Goal: Find specific fact: Find specific fact

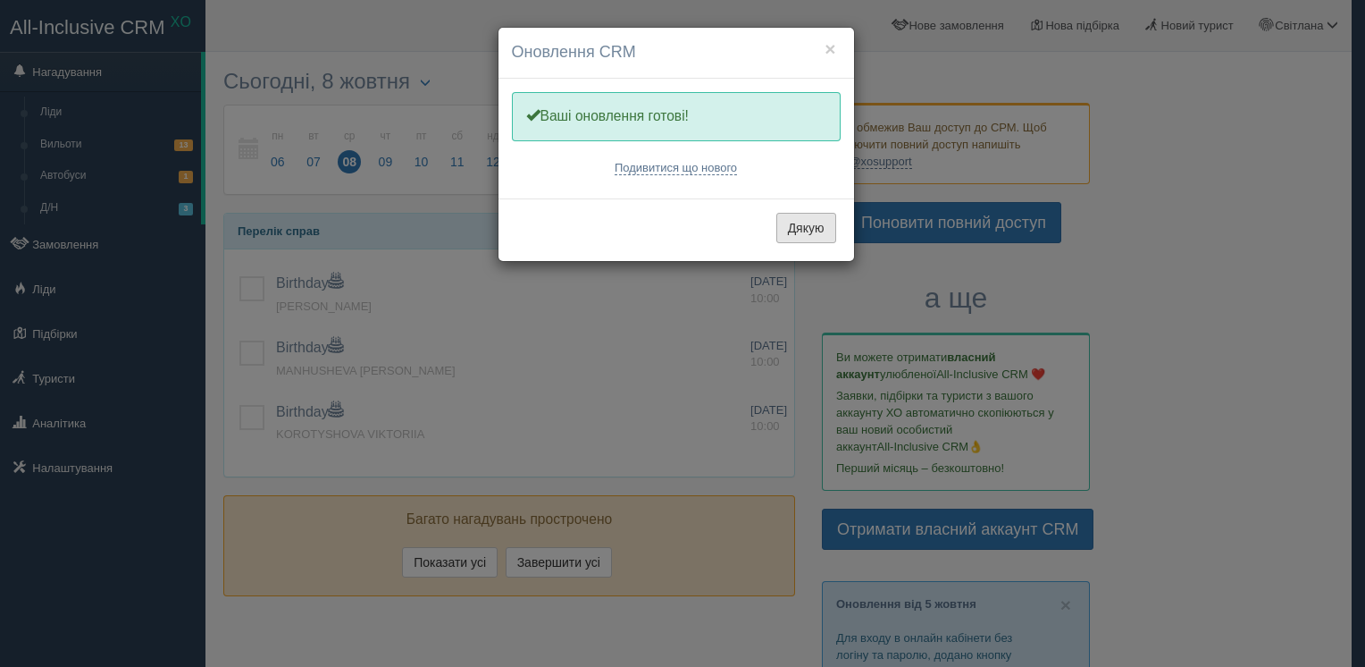
click at [792, 238] on button "Дякую" at bounding box center [806, 228] width 60 height 30
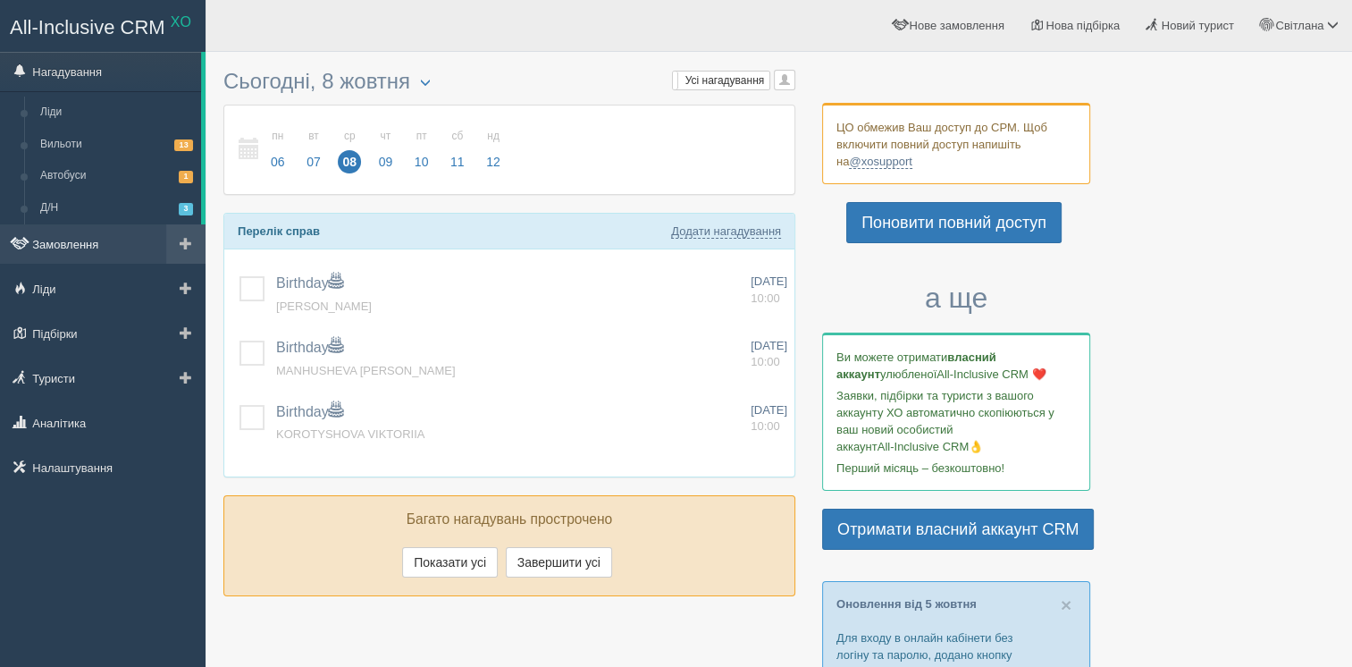
click at [96, 248] on link "Замовлення" at bounding box center [102, 243] width 205 height 39
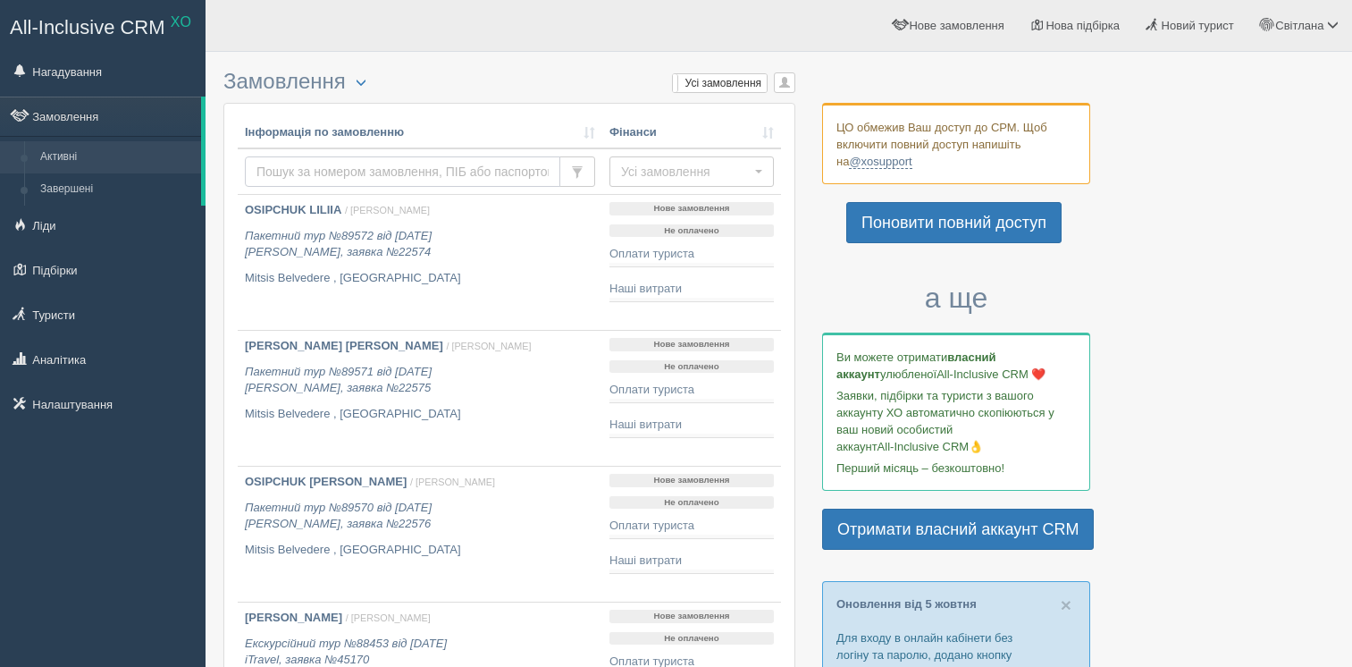
drag, startPoint x: 0, startPoint y: 0, endPoint x: 396, endPoint y: 170, distance: 430.7
click at [396, 170] on input "text" at bounding box center [402, 171] width 315 height 30
type input "шевеленко"
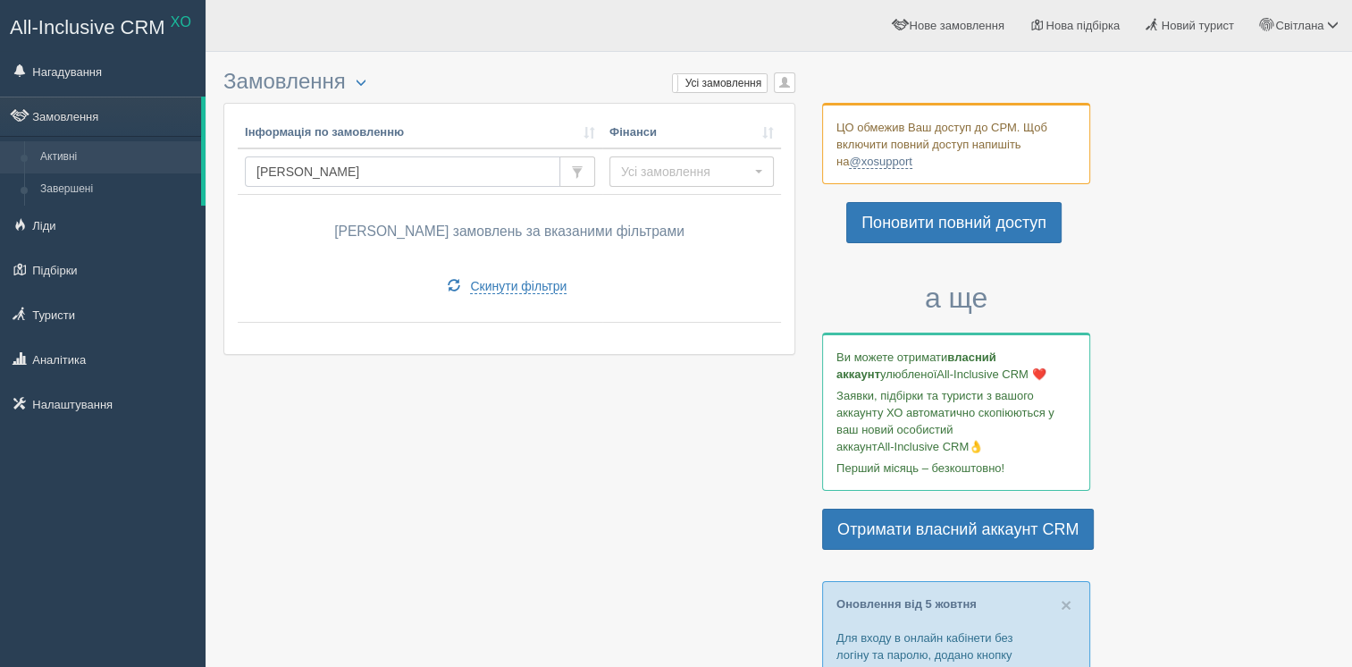
drag, startPoint x: 351, startPoint y: 172, endPoint x: 255, endPoint y: 164, distance: 96.8
click at [255, 164] on input "шевеленко" at bounding box center [402, 171] width 315 height 30
type input "[PERSON_NAME]"
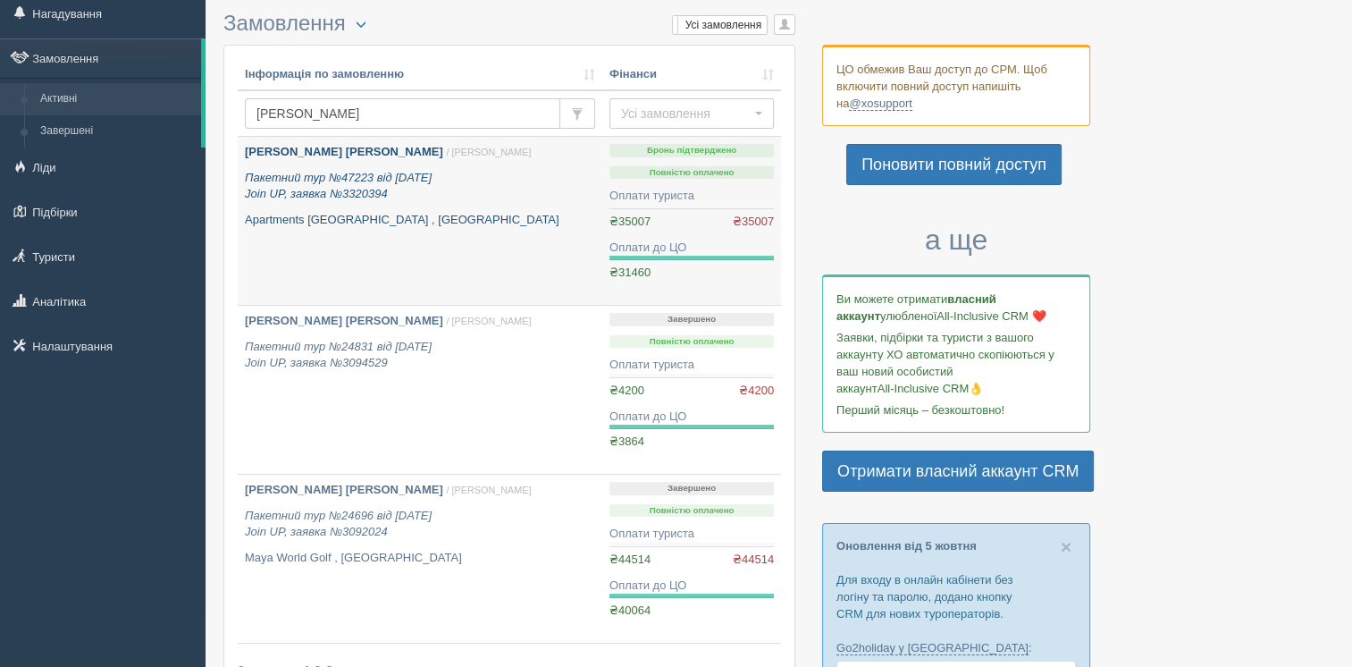
scroll to position [89, 0]
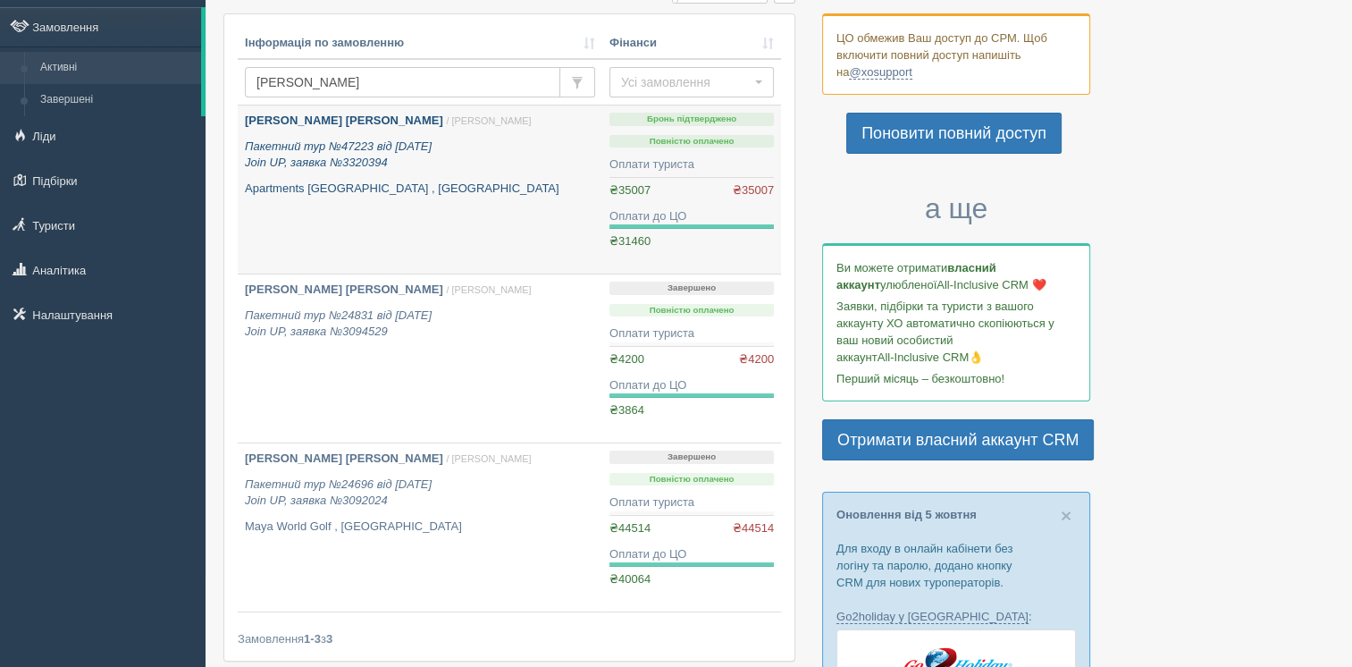
click at [532, 231] on link "SHEVELENKO TETIANA / Ірина М. Пакетний тур №47223 від 25.06.2024 Join UP, заявк…" at bounding box center [420, 189] width 365 height 168
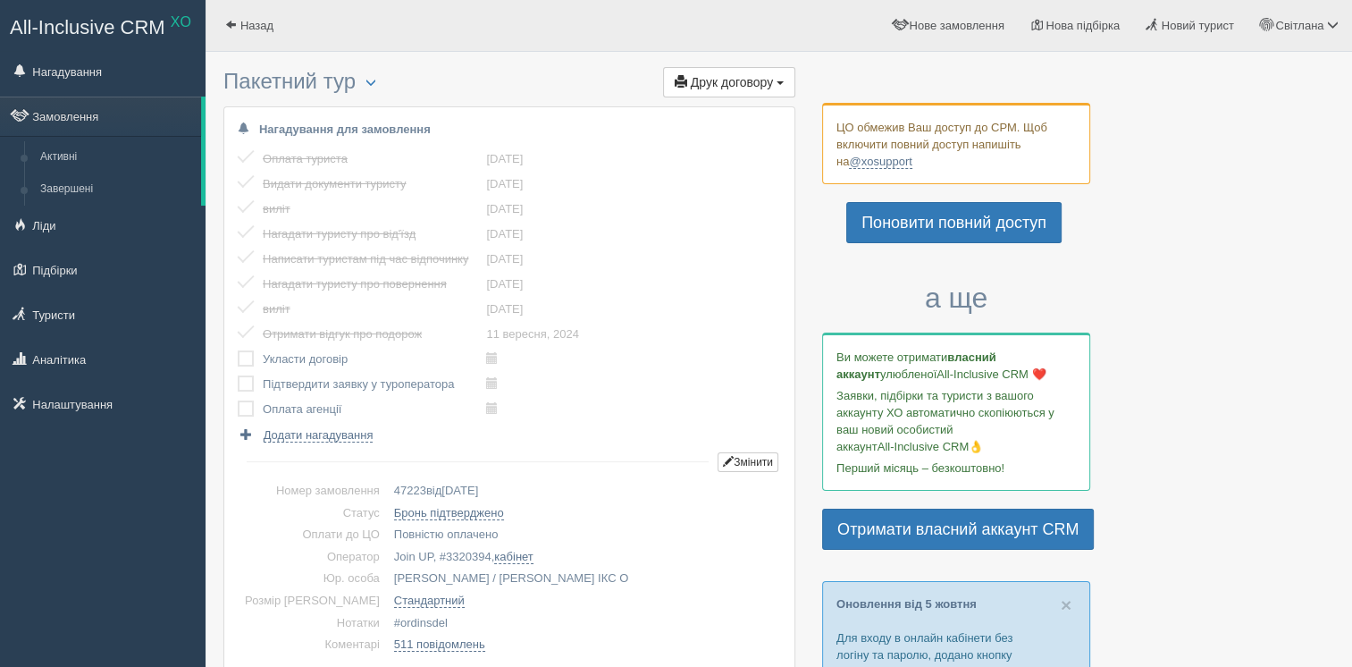
scroll to position [447, 0]
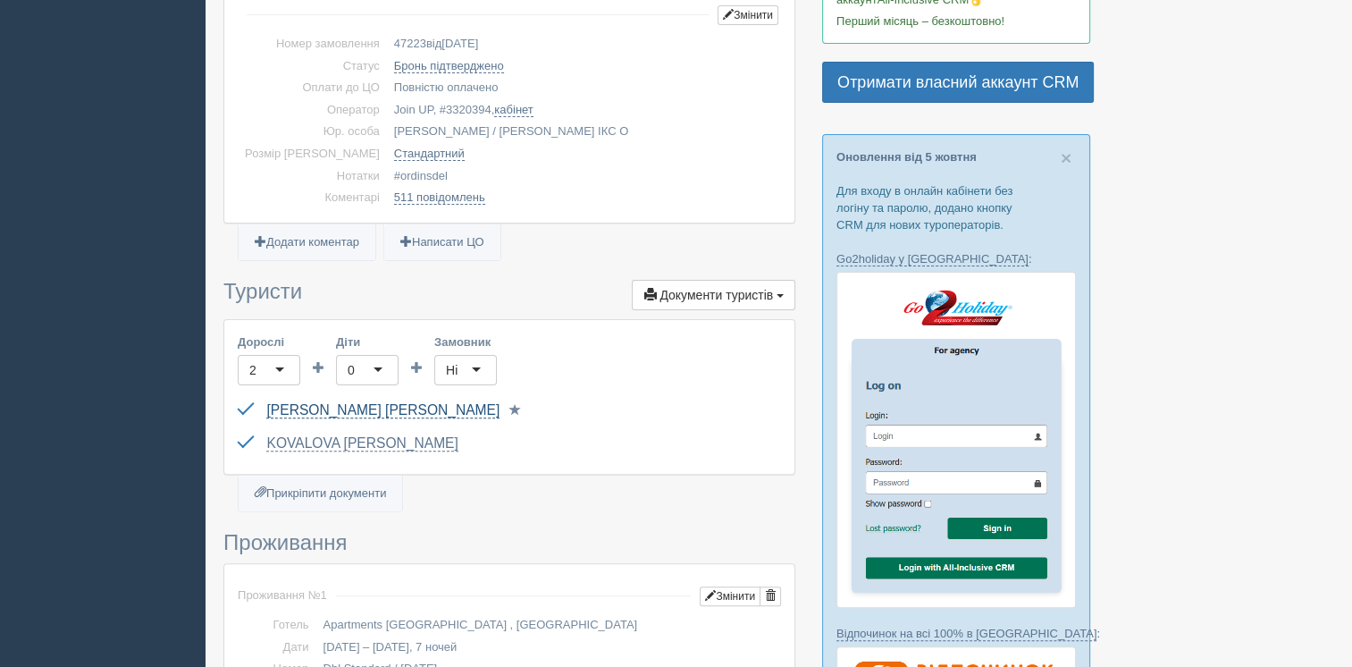
click at [347, 406] on link "[PERSON_NAME] [PERSON_NAME]" at bounding box center [382, 410] width 233 height 16
click at [357, 449] on link "KOVALOVA [PERSON_NAME]" at bounding box center [361, 443] width 191 height 16
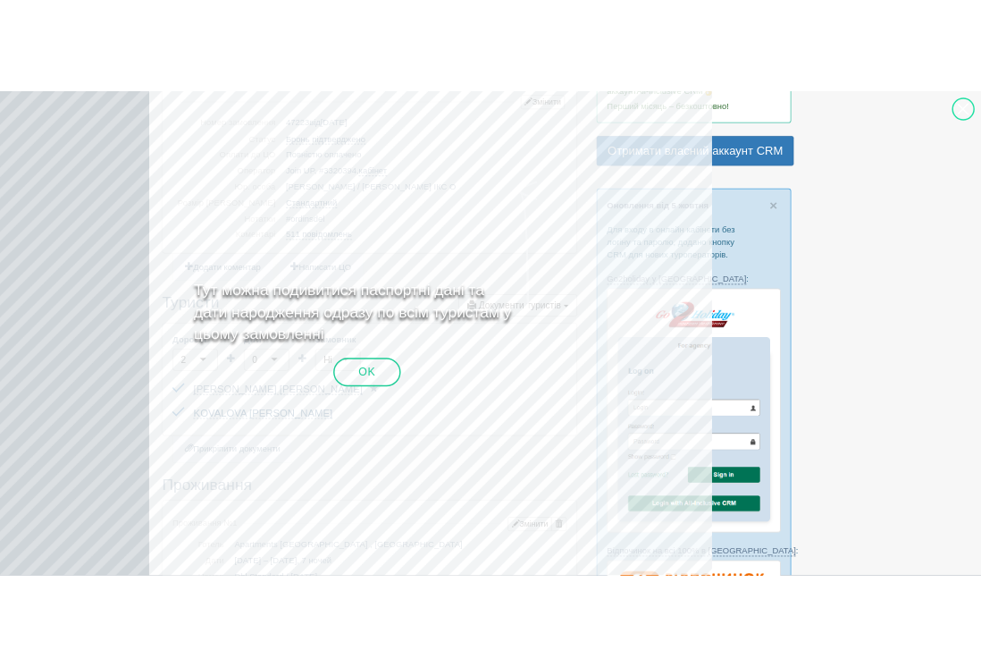
scroll to position [636, 0]
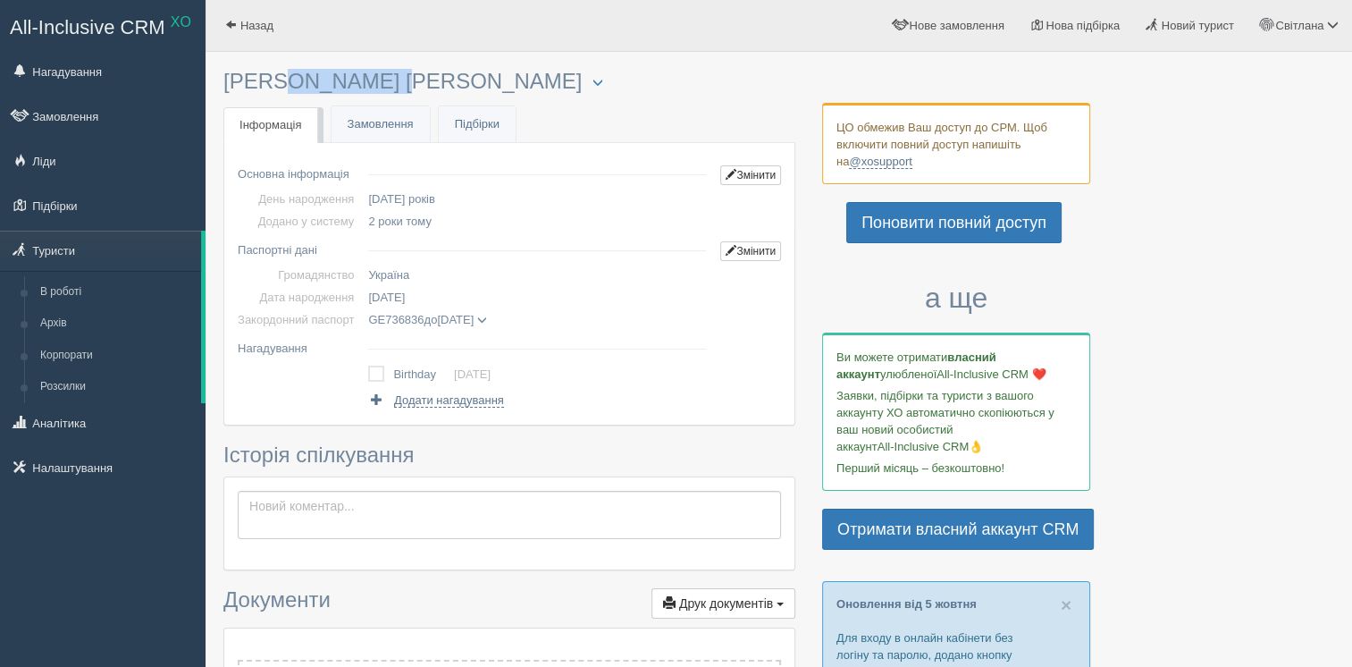
drag, startPoint x: 352, startPoint y: 83, endPoint x: 223, endPoint y: 82, distance: 128.7
click at [223, 82] on h3 "SHEVELENKO TETIANA Менеджер: Світлана Корнійчук Відправити до архіву Взяти в ро…" at bounding box center [509, 82] width 572 height 24
copy h3 "SHEVELENKO"
drag, startPoint x: 452, startPoint y: 80, endPoint x: 365, endPoint y: 79, distance: 87.6
click at [365, 79] on h3 "SHEVELENKO TETIANA Менеджер: Світлана Корнійчук Відправити до архіву Взяти в ро…" at bounding box center [509, 82] width 572 height 24
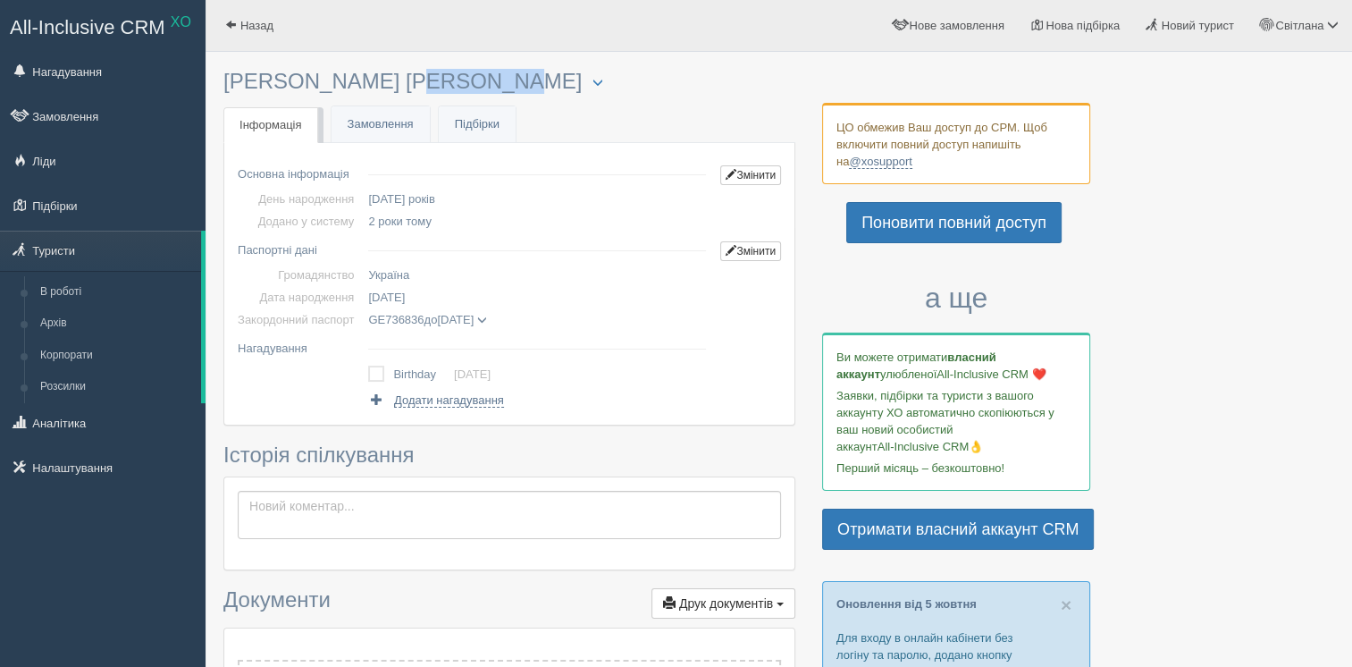
copy h3 "[PERSON_NAME]"
click at [398, 299] on span "06.11.1976" at bounding box center [386, 296] width 37 height 13
copy span "06.11.1976"
click at [390, 318] on span "GE736836" at bounding box center [395, 319] width 55 height 13
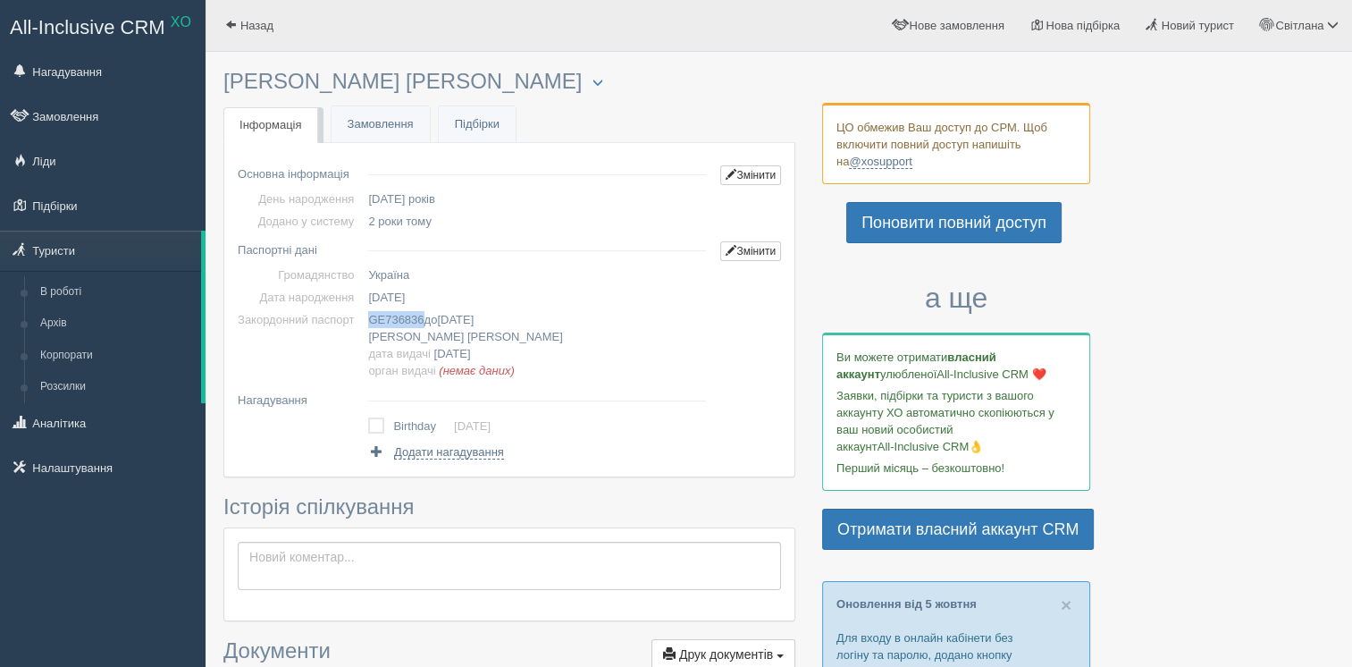
copy span "GE736836"
click at [466, 322] on span "28.12.2032" at bounding box center [455, 319] width 37 height 13
copy span "28.12.2032"
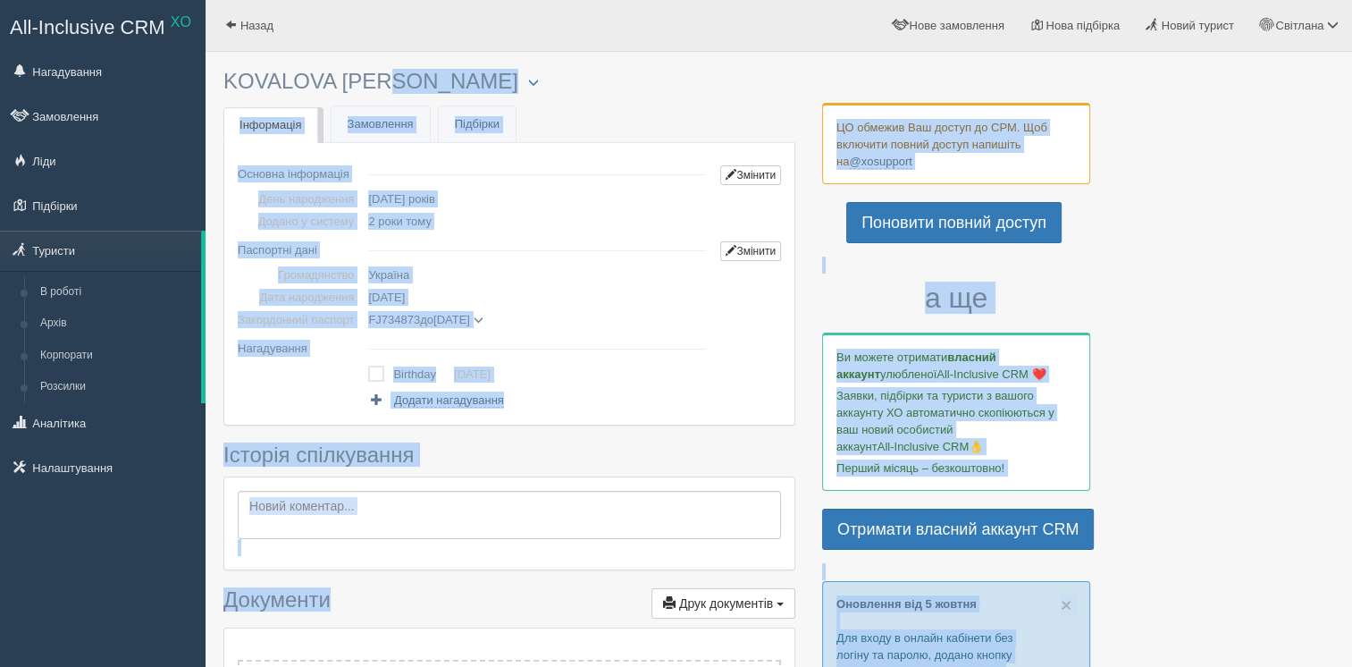
drag, startPoint x: 329, startPoint y: 80, endPoint x: 213, endPoint y: 82, distance: 116.2
click at [294, 105] on div "× Туриста відправлено до архіву × Туриста взято у роботу KOVALOVA [PERSON_NAME]…" at bounding box center [509, 601] width 572 height 1081
drag, startPoint x: 329, startPoint y: 83, endPoint x: 222, endPoint y: 77, distance: 107.4
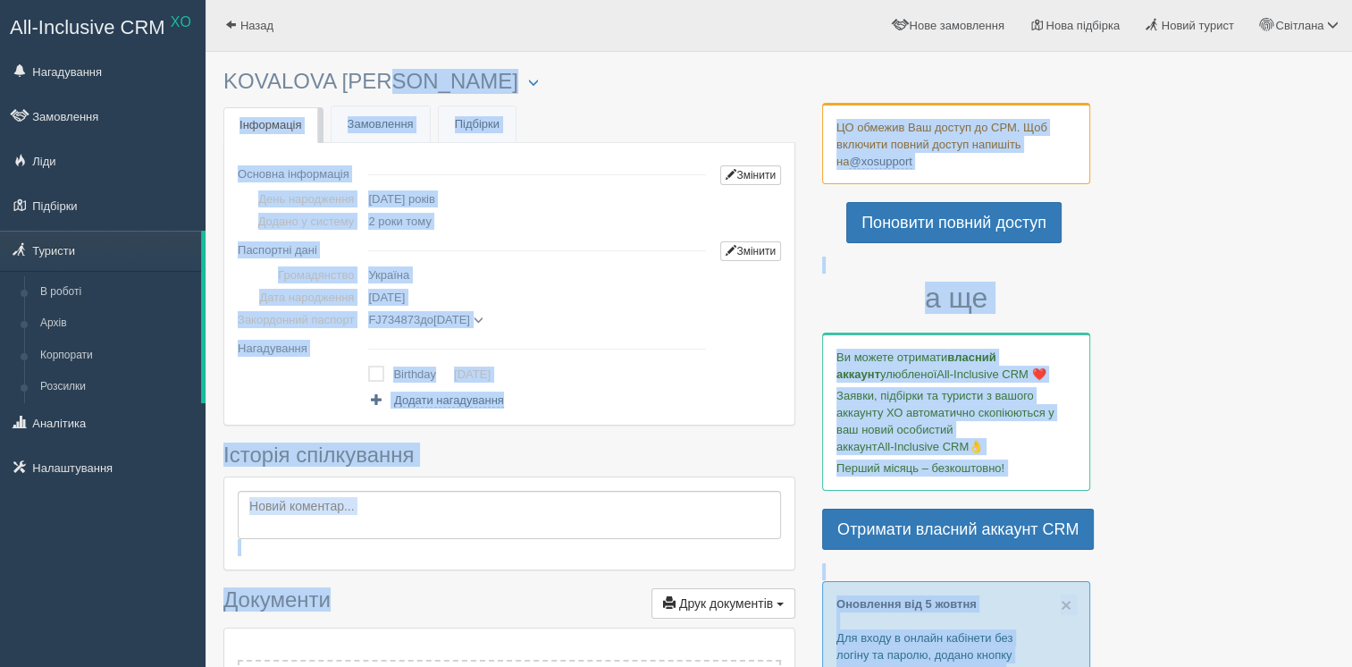
drag, startPoint x: 653, startPoint y: 118, endPoint x: 583, endPoint y: 105, distance: 70.8
click at [653, 116] on div "× Туриста відправлено до архіву × Туриста взято у роботу KOVALOVA [PERSON_NAME]…" at bounding box center [509, 601] width 572 height 1081
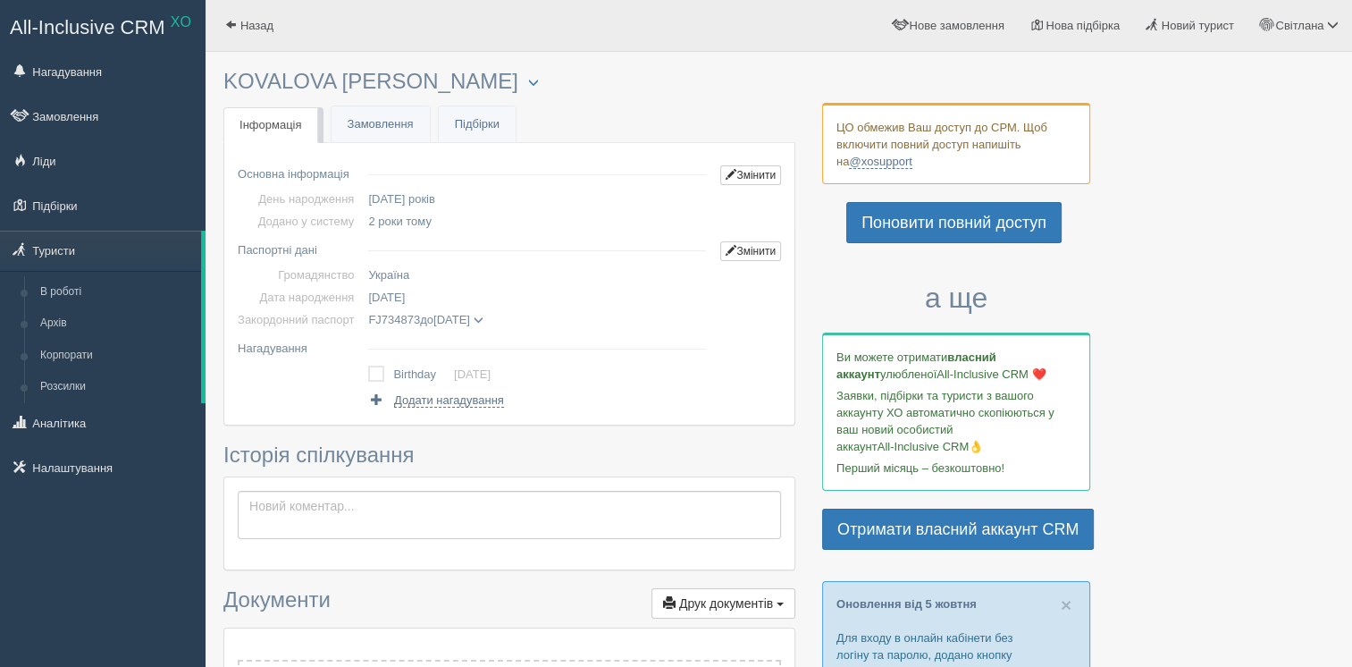
click at [554, 59] on div at bounding box center [778, 35] width 1111 height 52
drag, startPoint x: 227, startPoint y: 79, endPoint x: 324, endPoint y: 69, distance: 97.9
click at [324, 70] on h3 "KOVALOVA [PERSON_NAME] Менеджер: [PERSON_NAME] Відправити до архіву Взяти в роб…" at bounding box center [509, 82] width 572 height 24
drag, startPoint x: 324, startPoint y: 69, endPoint x: 311, endPoint y: 81, distance: 18.3
copy h3 "KOVALOVA"
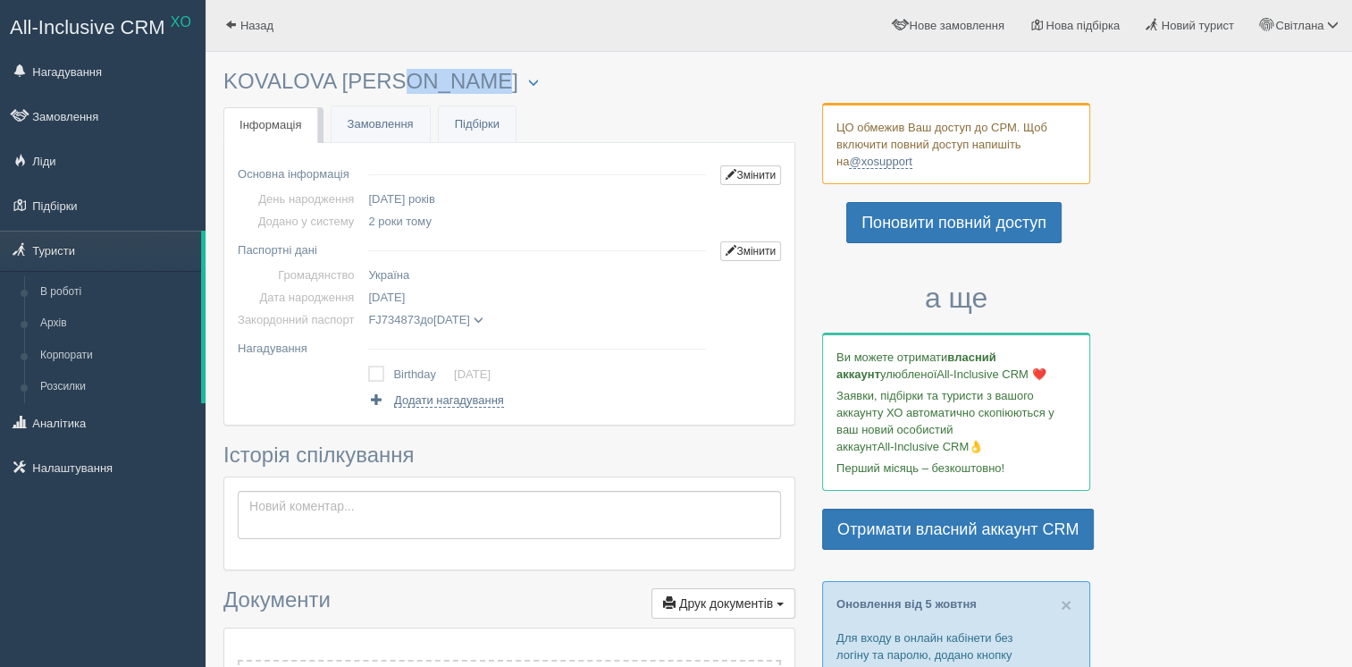
drag, startPoint x: 424, startPoint y: 83, endPoint x: 335, endPoint y: 82, distance: 89.3
click at [335, 82] on h3 "KOVALOVA [PERSON_NAME] Менеджер: [PERSON_NAME] Відправити до архіву Взяти в роб…" at bounding box center [509, 82] width 572 height 24
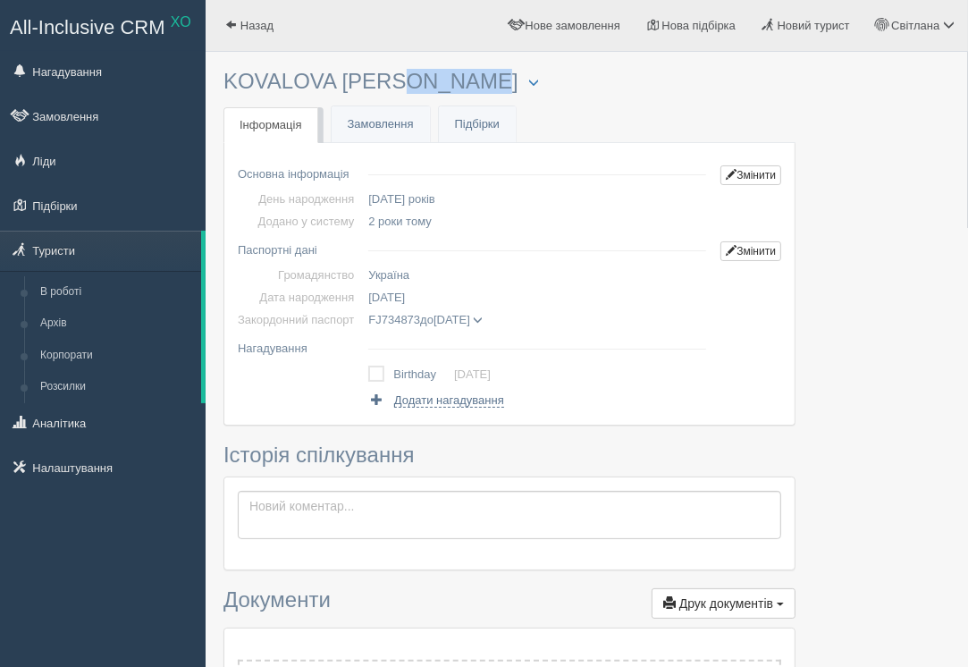
copy h3 "[PERSON_NAME]"
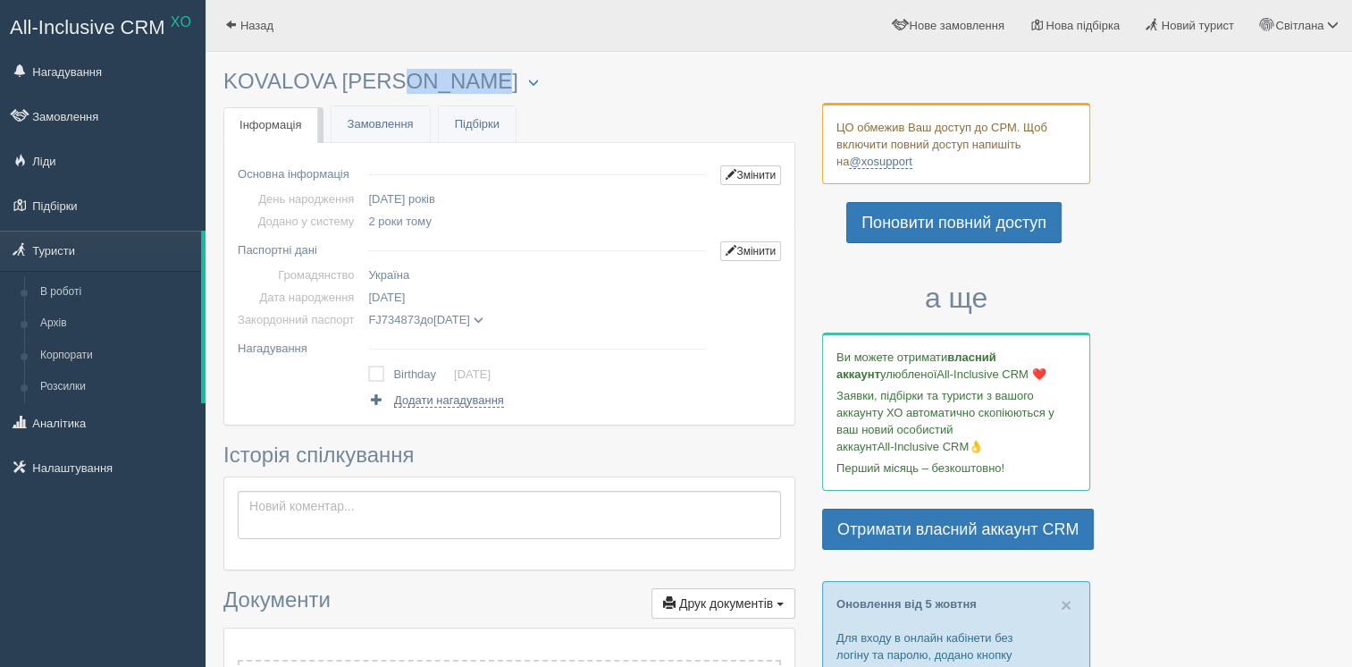
click at [405, 298] on span "[DATE]" at bounding box center [386, 296] width 37 height 13
copy span "[DATE]"
click at [390, 318] on span "FJ734873" at bounding box center [394, 319] width 52 height 13
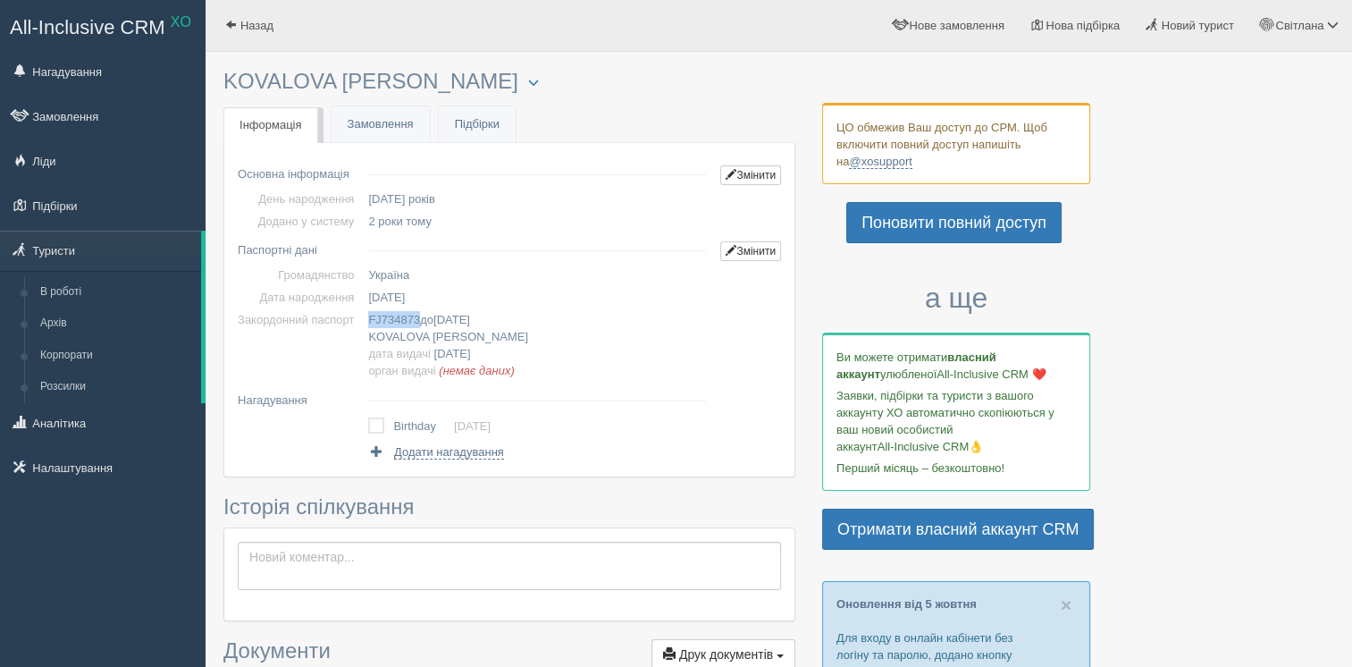
copy span "FJ734873"
click at [468, 322] on span "[DATE]" at bounding box center [451, 319] width 37 height 13
copy span "[DATE]"
